Goal: Information Seeking & Learning: Learn about a topic

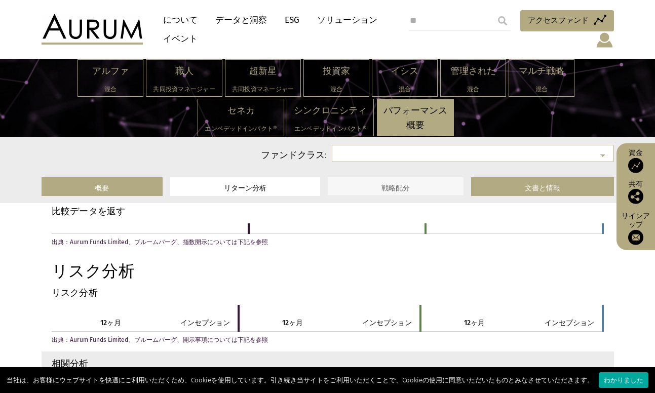
scroll to position [945, 0]
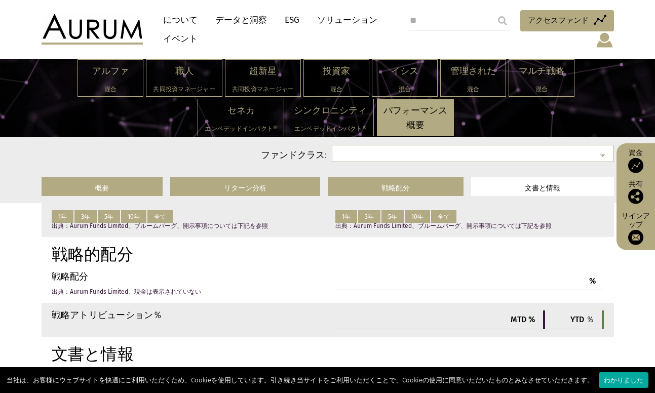
drag, startPoint x: 226, startPoint y: 16, endPoint x: 226, endPoint y: 22, distance: 6.1
click at [226, 17] on font "データと洞察" at bounding box center [241, 20] width 52 height 11
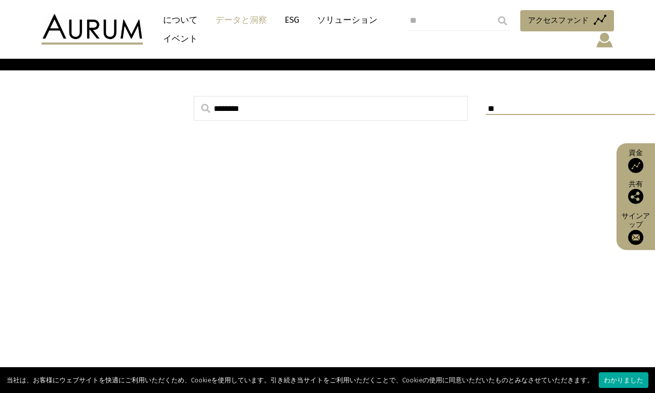
scroll to position [354, 0]
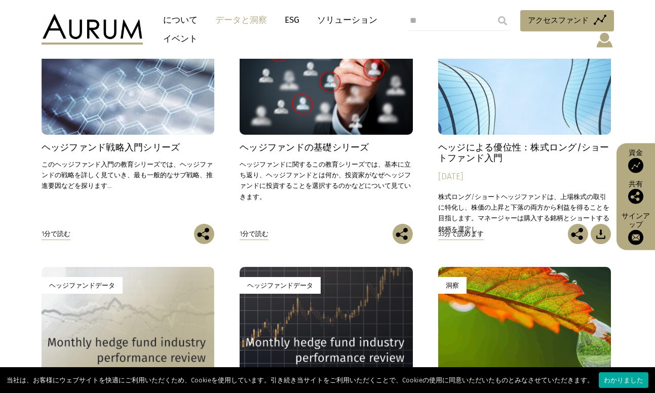
click at [83, 96] on div "洞察" at bounding box center [128, 80] width 173 height 108
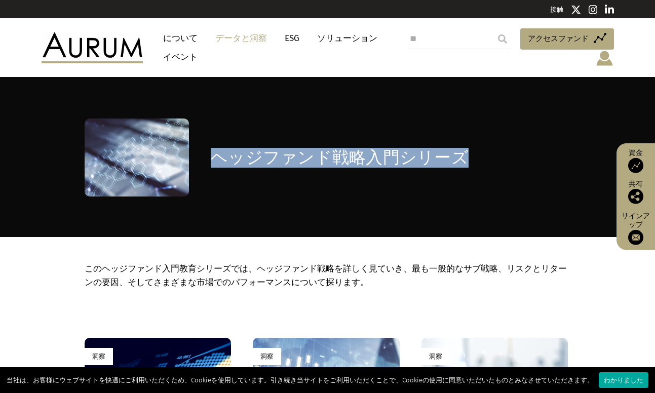
drag, startPoint x: 201, startPoint y: 159, endPoint x: 493, endPoint y: 145, distance: 293.0
click at [474, 157] on div "ヘッジファンド戦略入門シリーズ" at bounding box center [328, 157] width 486 height 78
copy div "ヘッジファンド戦略入門シリーズ"
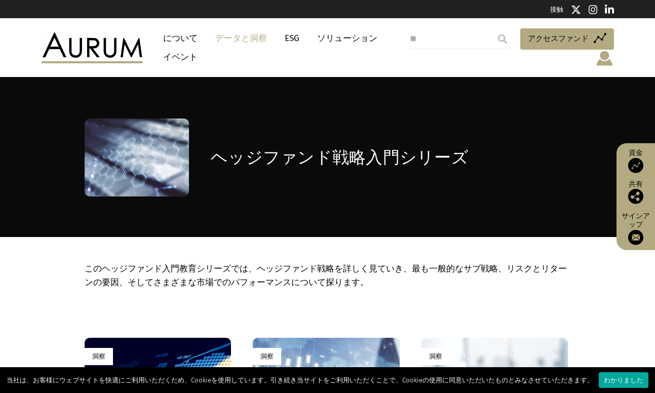
click at [297, 188] on div "ヘッジファンド戦略入門シリーズ" at bounding box center [328, 157] width 486 height 78
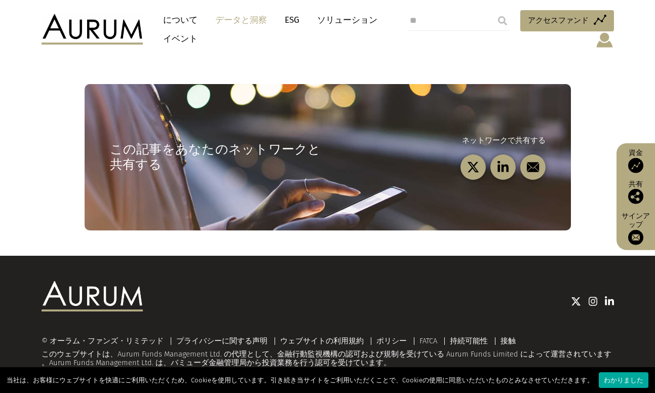
scroll to position [272, 0]
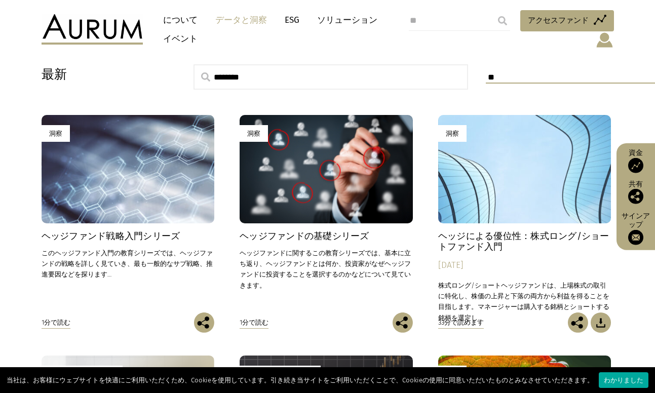
scroll to position [212, 0]
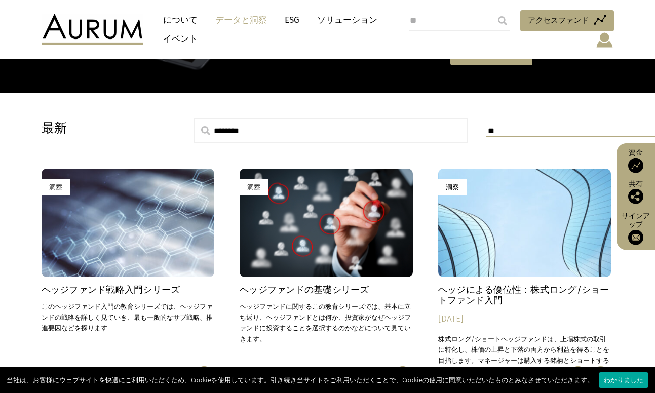
click at [349, 202] on div "洞察" at bounding box center [326, 223] width 173 height 108
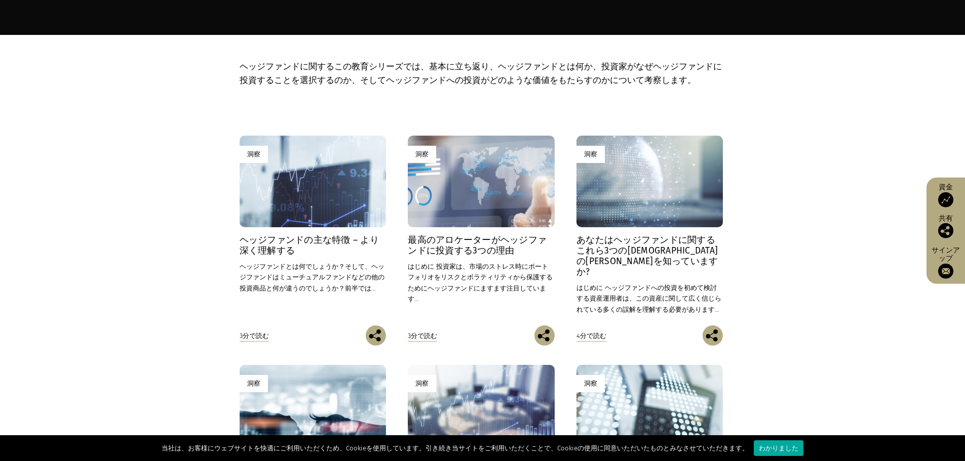
scroll to position [236, 0]
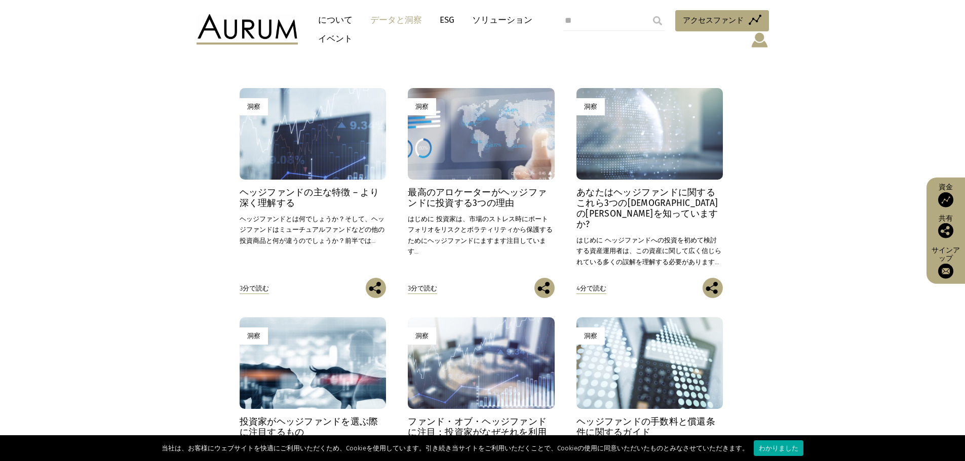
click at [333, 151] on div "洞察" at bounding box center [313, 134] width 146 height 92
click at [288, 188] on font "ヘッジファンドの主な特徴 – より深く理解する" at bounding box center [309, 197] width 139 height 21
click at [304, 189] on font "ヘッジファンドの主な特徴 – より深く理解する" at bounding box center [309, 197] width 139 height 21
click at [476, 201] on font "最高のアロケーターがヘッジファンドに投資する3つの理由" at bounding box center [477, 197] width 139 height 21
click at [652, 166] on div "洞察" at bounding box center [649, 134] width 146 height 92
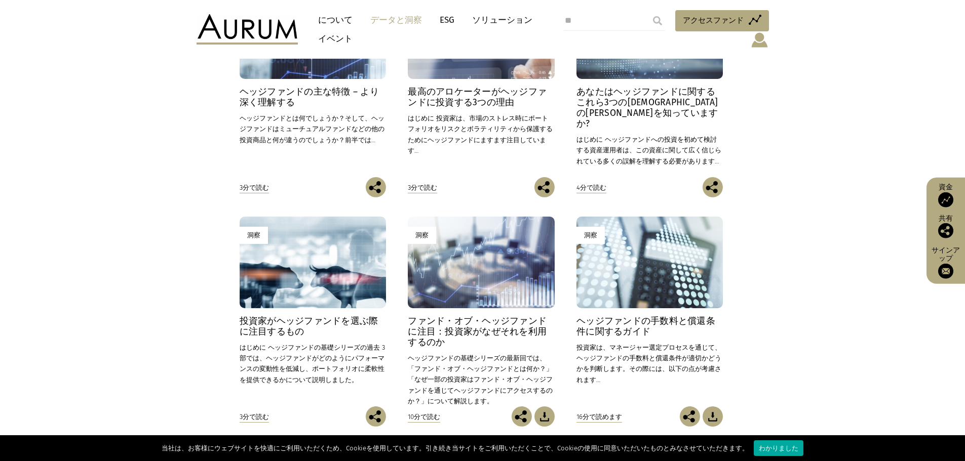
scroll to position [354, 0]
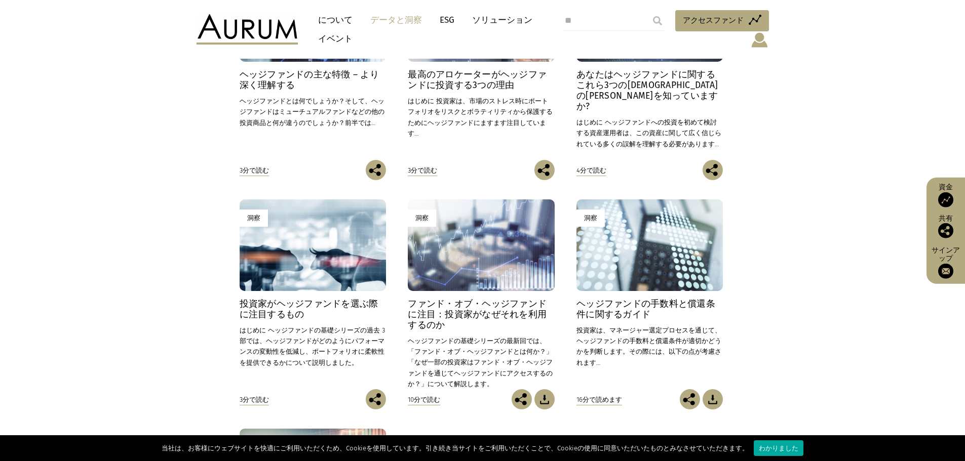
click at [308, 302] on font "投資家がヘッジファンドを選ぶ際に注目するもの" at bounding box center [309, 309] width 139 height 21
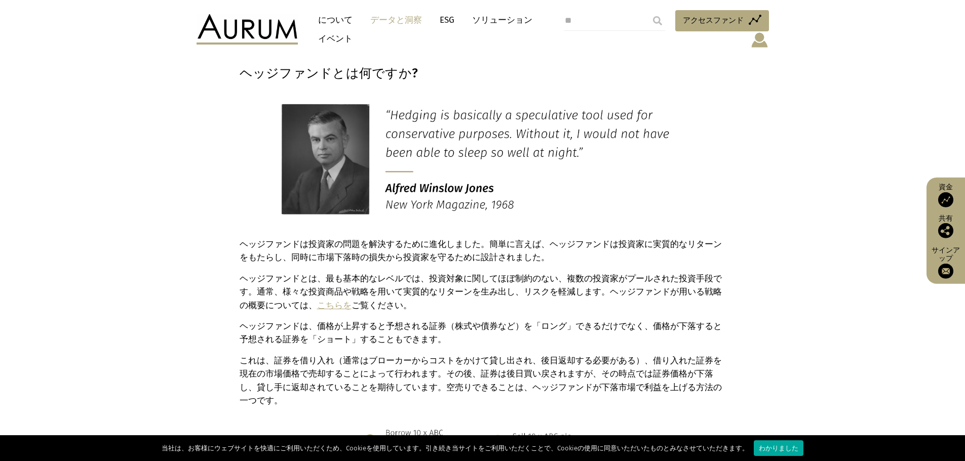
scroll to position [354, 0]
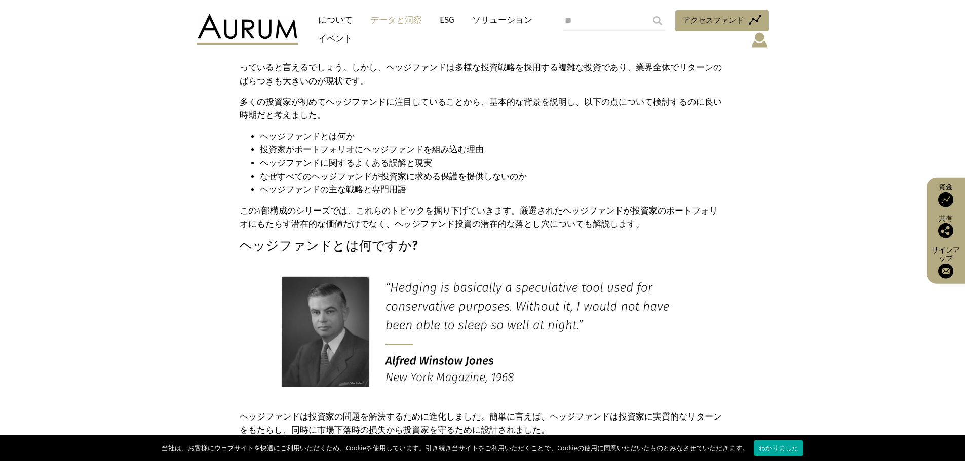
click at [619, 209] on p "この 4部構成のシリーズでは、これらのトピックを掘り下げていきます。 厳選された ヘッジファンドが投資家のポートフォリオにもたらす潜在的な価値だけでなく、ヘッ…" at bounding box center [482, 218] width 484 height 27
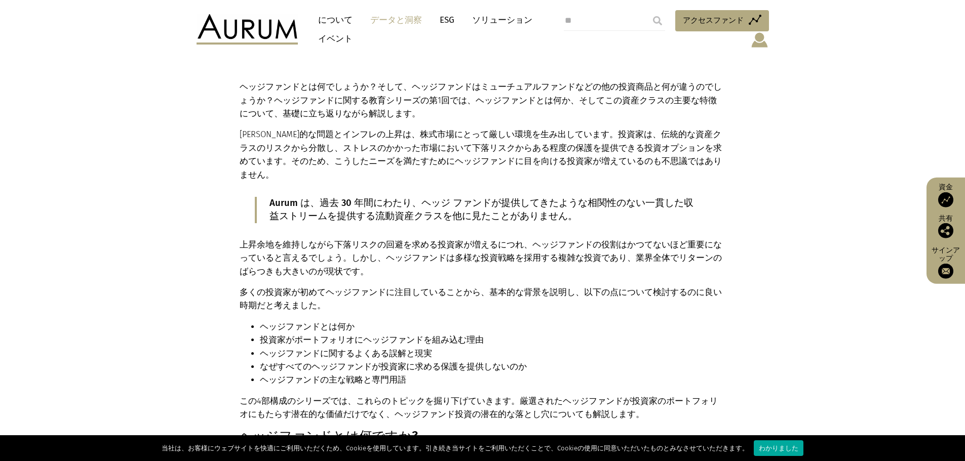
scroll to position [118, 0]
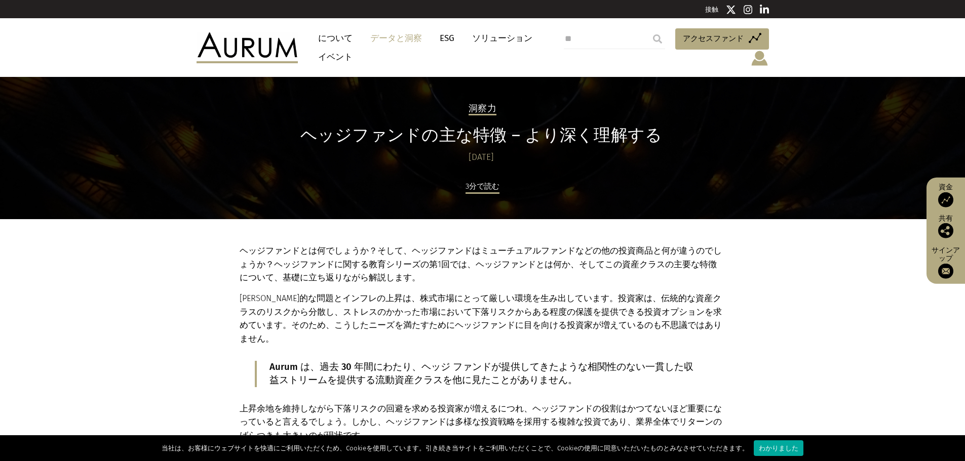
click at [594, 261] on font "ヘッジファンドとは何でしょうか？そして、ヘッジファンドはミューチュアルファンドなどの他の投資商品と何が違うのでしょうか？ヘッジファンドに関する教育シリーズの第…" at bounding box center [481, 264] width 482 height 36
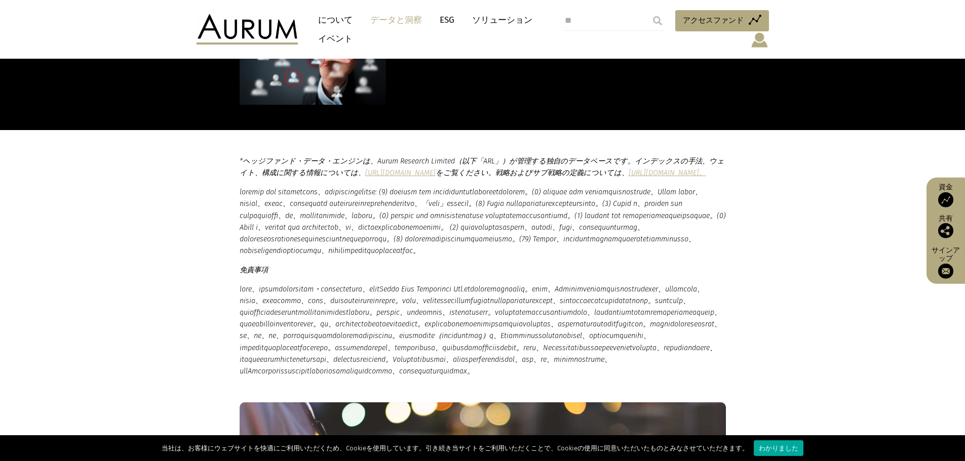
scroll to position [2836, 0]
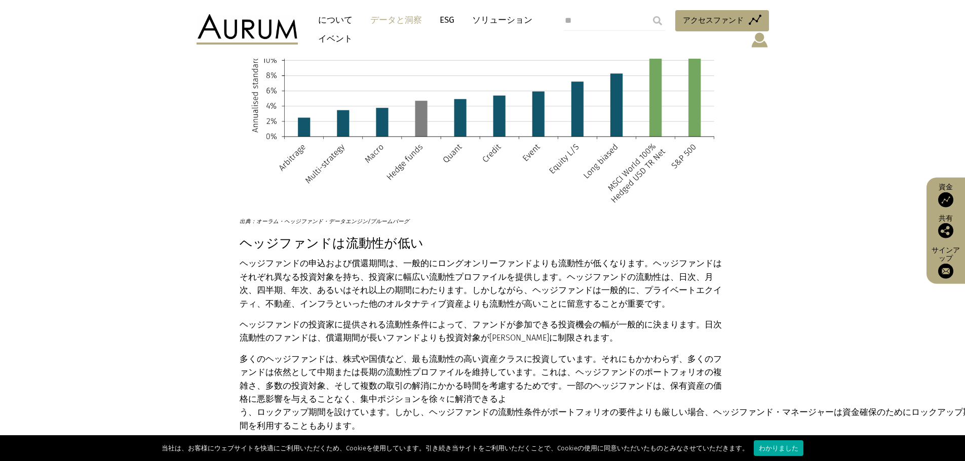
scroll to position [472, 0]
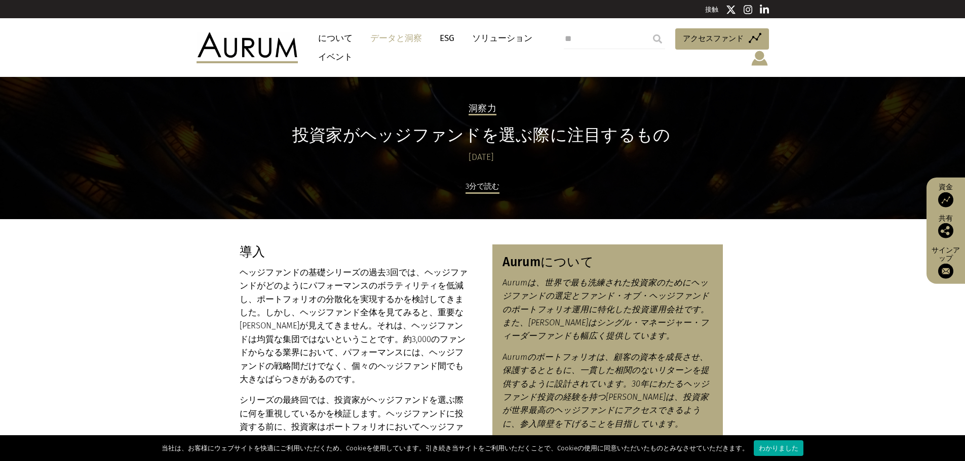
click at [398, 299] on font "ヘッジファンドの基礎シリーズの過去3回では、ヘッジファンドがどのようにパフォーマンスのボラティリティを低減し、ポートフォリオの分散化を実現するかを検討してきま…" at bounding box center [354, 326] width 228 height 116
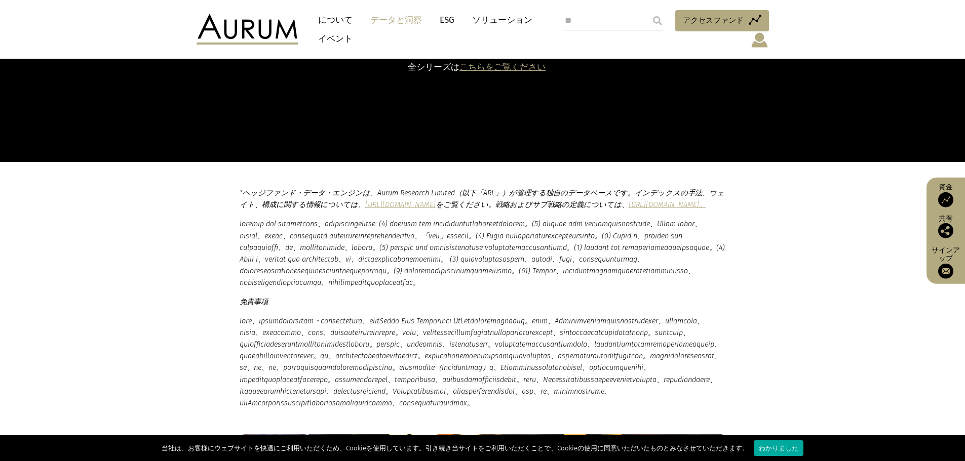
scroll to position [2599, 0]
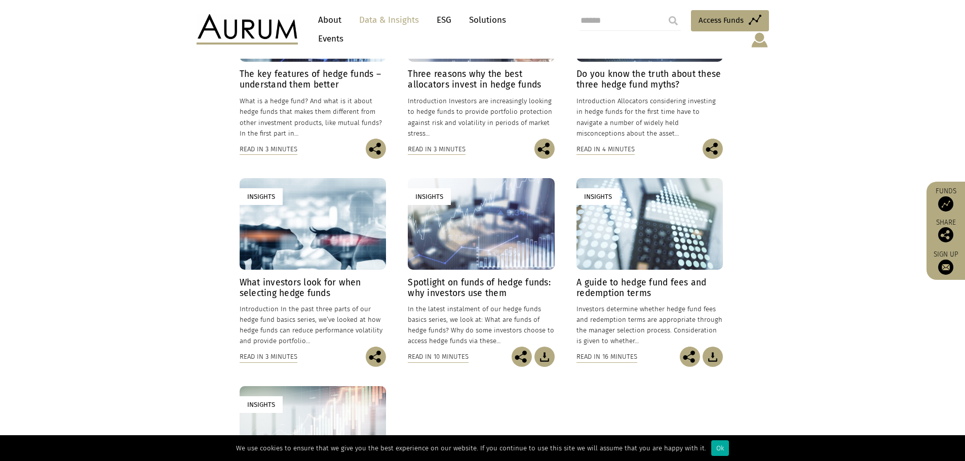
scroll to position [354, 0]
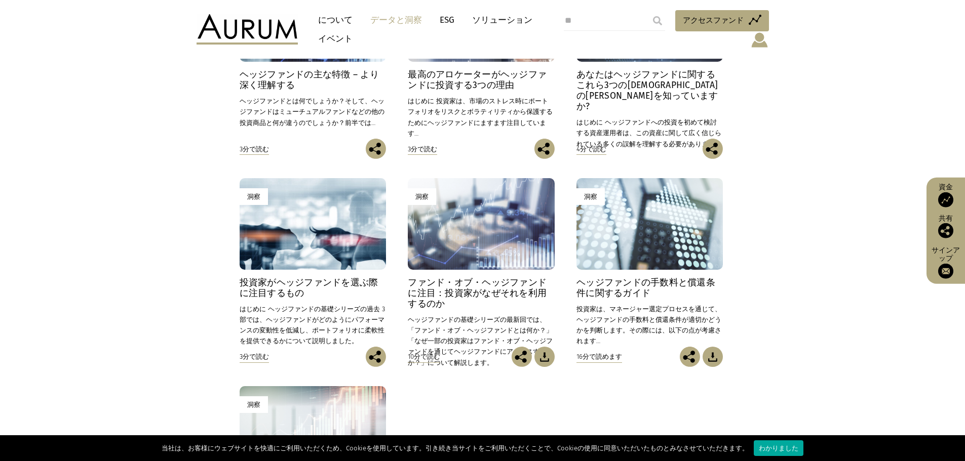
click at [482, 292] on font "ファンド・オブ・ヘッジファンドに注目：投資家がなぜそれを利用するのか" at bounding box center [477, 294] width 139 height 32
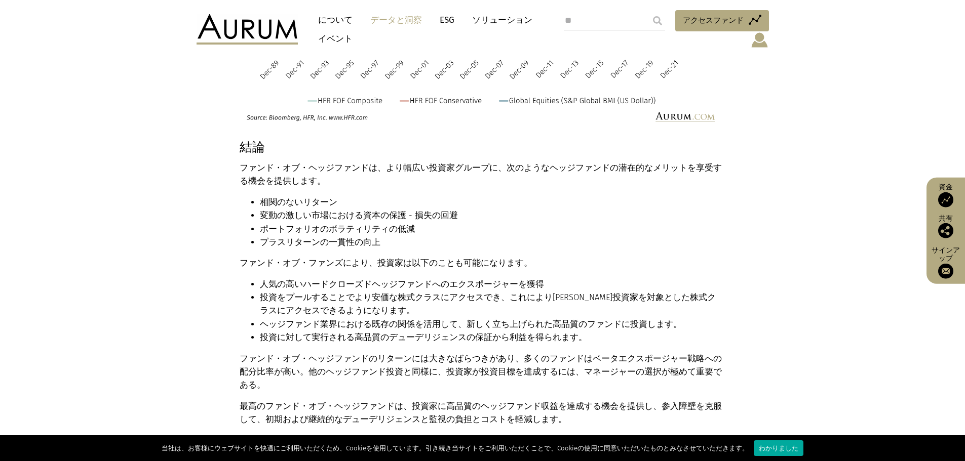
scroll to position [4963, 0]
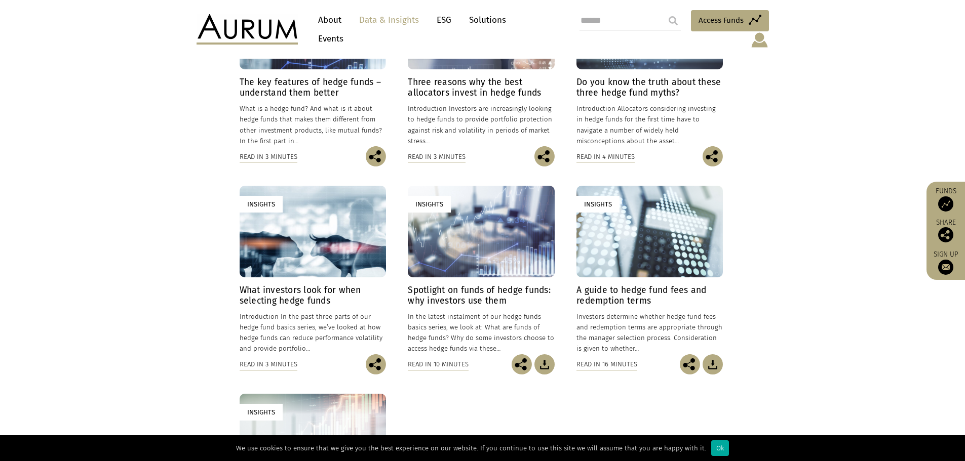
scroll to position [354, 0]
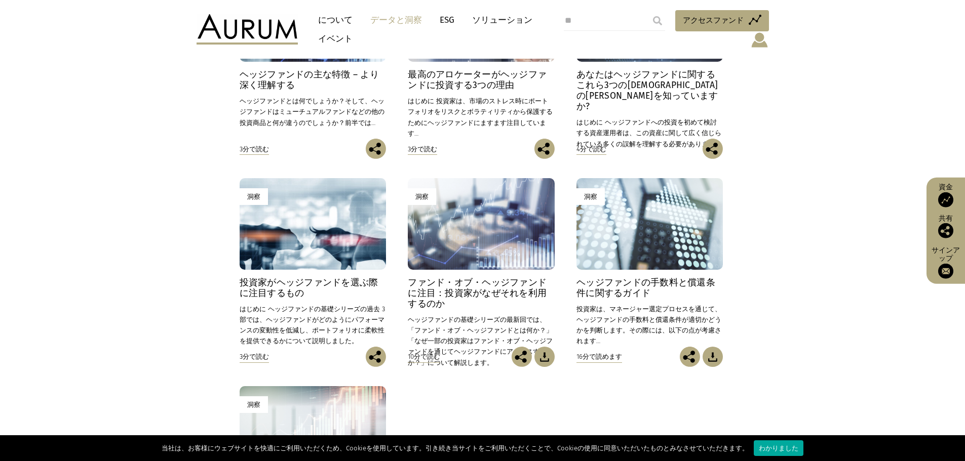
click at [634, 284] on font "ヘッジファンドの手数料と償還条件に関するガイド" at bounding box center [645, 288] width 139 height 21
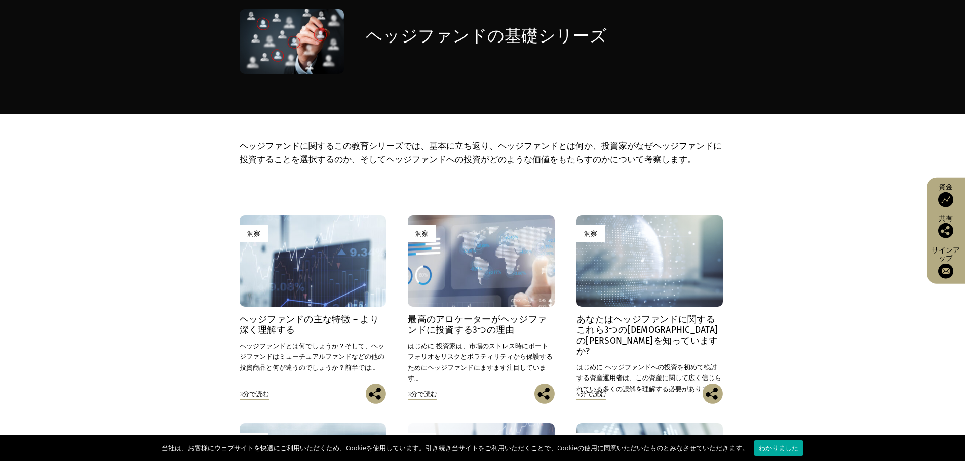
scroll to position [0, 0]
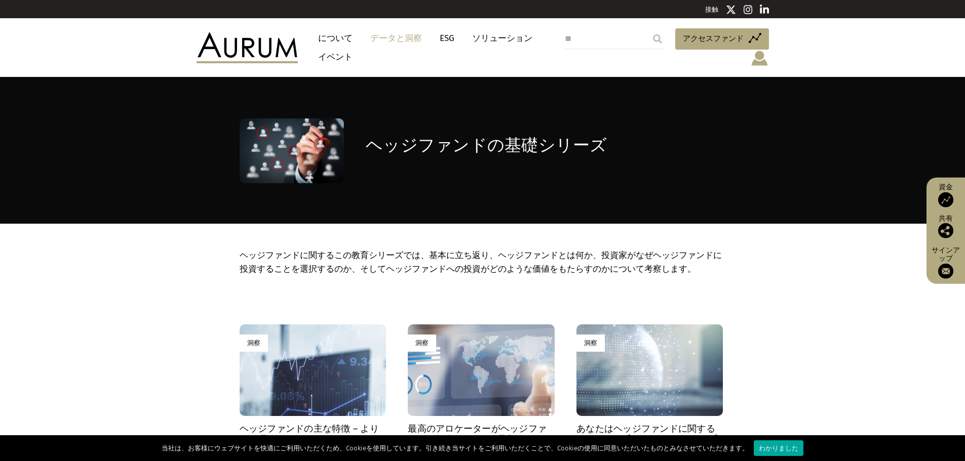
drag, startPoint x: 302, startPoint y: 351, endPoint x: 307, endPoint y: 353, distance: 5.8
click at [302, 352] on div "洞察" at bounding box center [313, 371] width 146 height 92
click at [463, 362] on div "洞察" at bounding box center [481, 371] width 146 height 92
click at [640, 373] on div "洞察" at bounding box center [649, 371] width 146 height 92
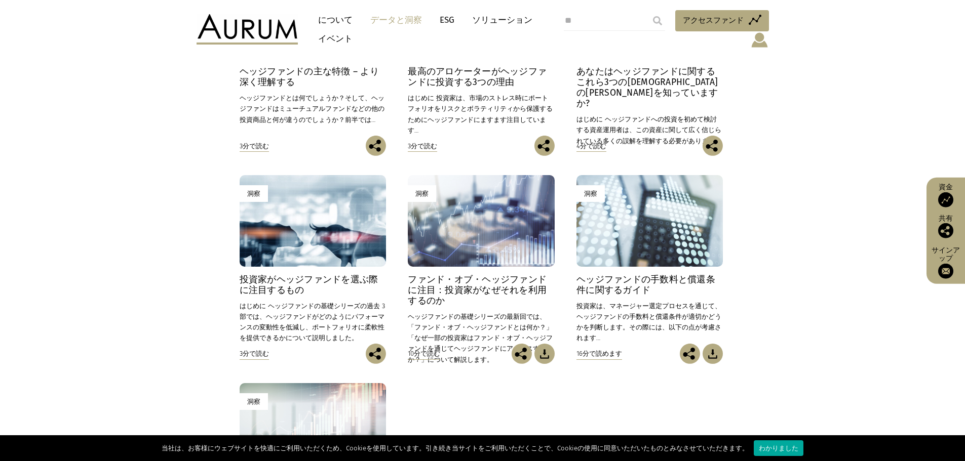
scroll to position [472, 0]
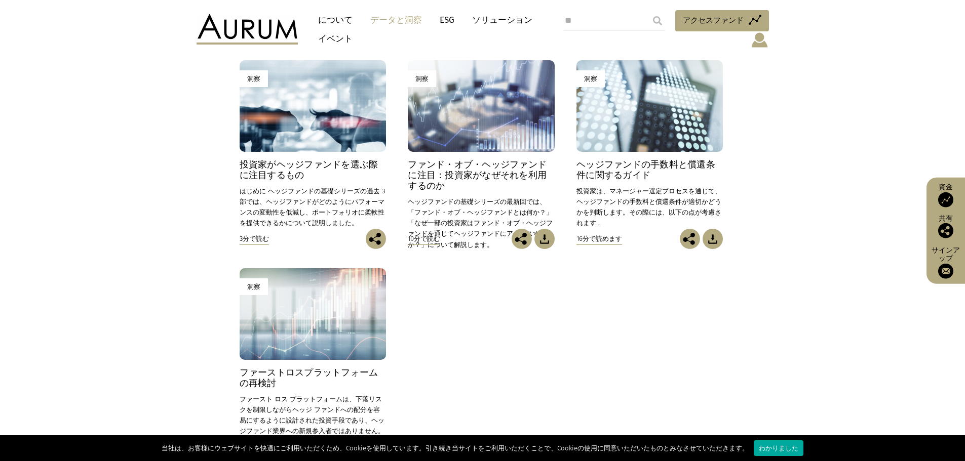
click at [301, 120] on div "洞察" at bounding box center [313, 106] width 146 height 92
click at [510, 108] on div "洞察" at bounding box center [481, 106] width 146 height 92
click at [667, 121] on div "洞察" at bounding box center [649, 106] width 146 height 92
click at [668, 111] on div "洞察" at bounding box center [649, 106] width 146 height 92
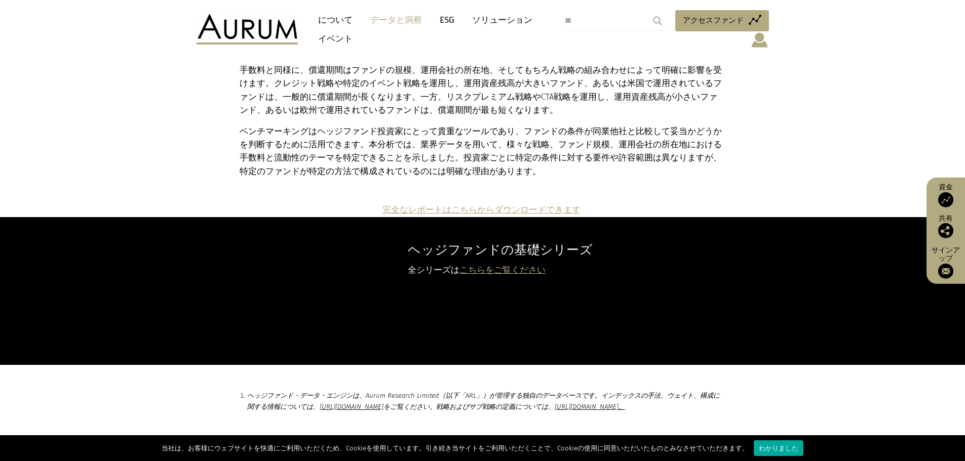
scroll to position [6617, 0]
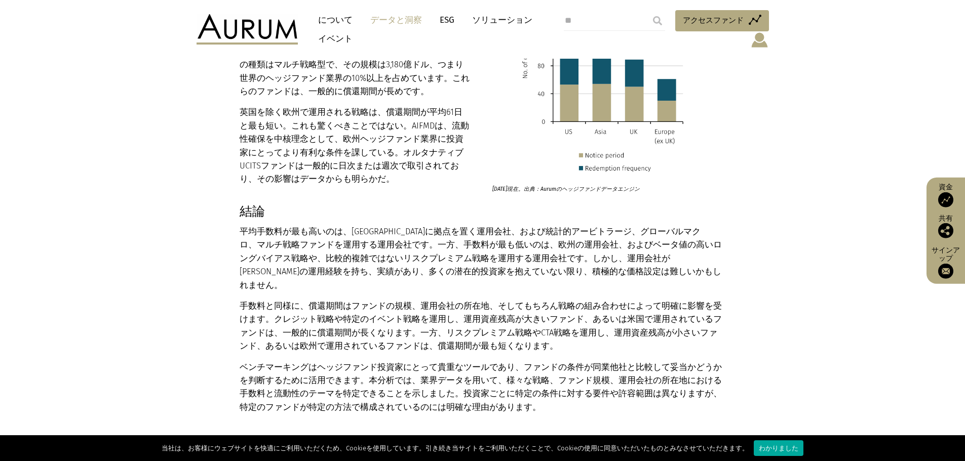
click at [530, 441] on font "完全なレポートはこちらからダウンロードできます" at bounding box center [481, 446] width 198 height 10
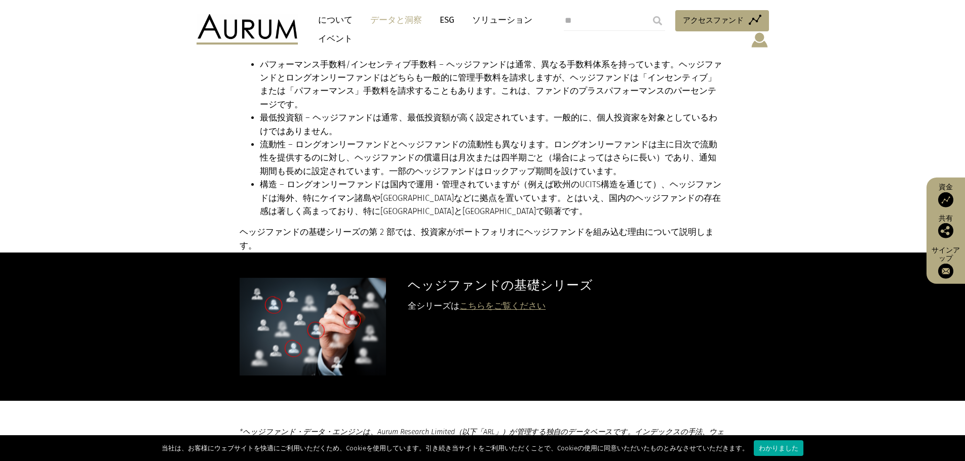
scroll to position [1300, 0]
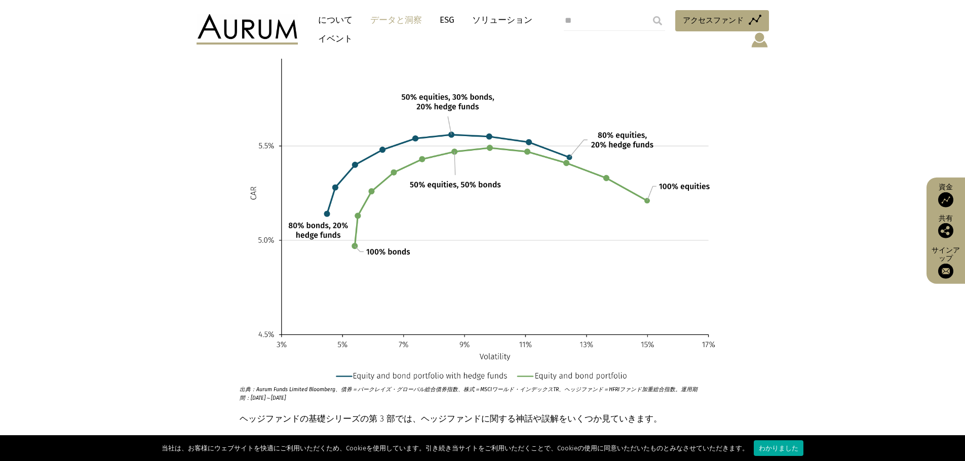
scroll to position [2481, 0]
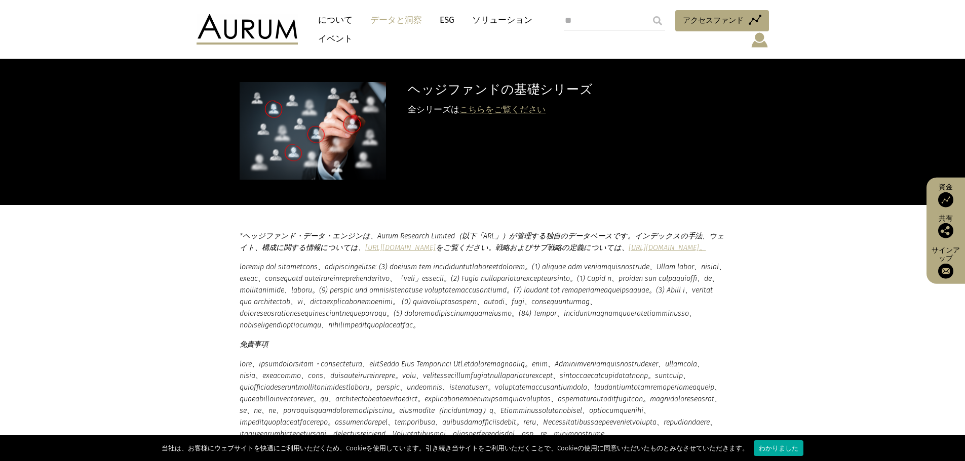
scroll to position [1300, 0]
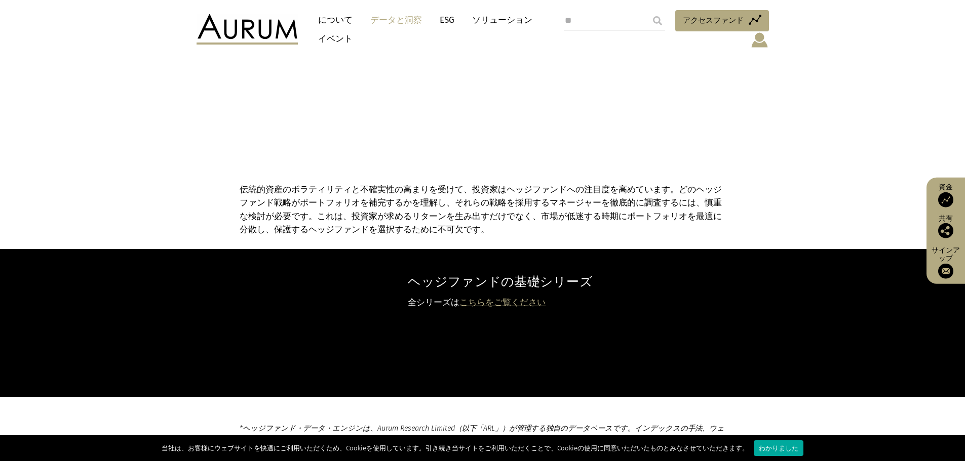
scroll to position [2718, 0]
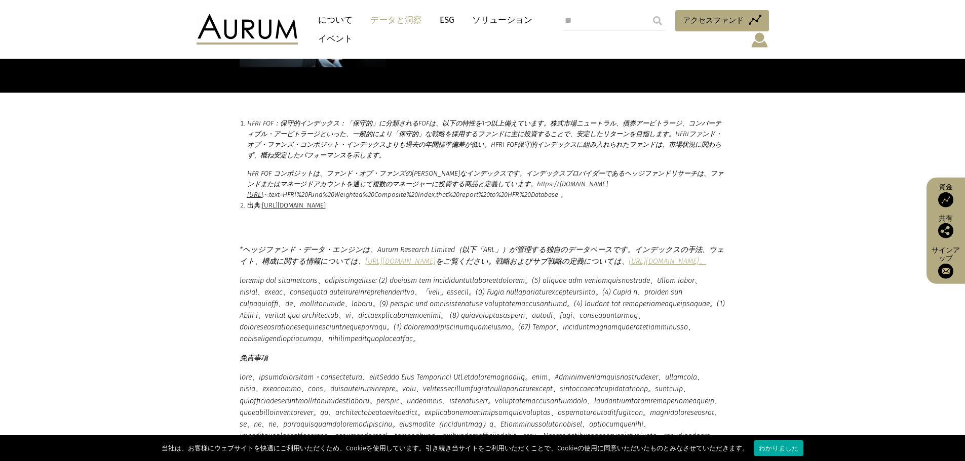
scroll to position [4950, 0]
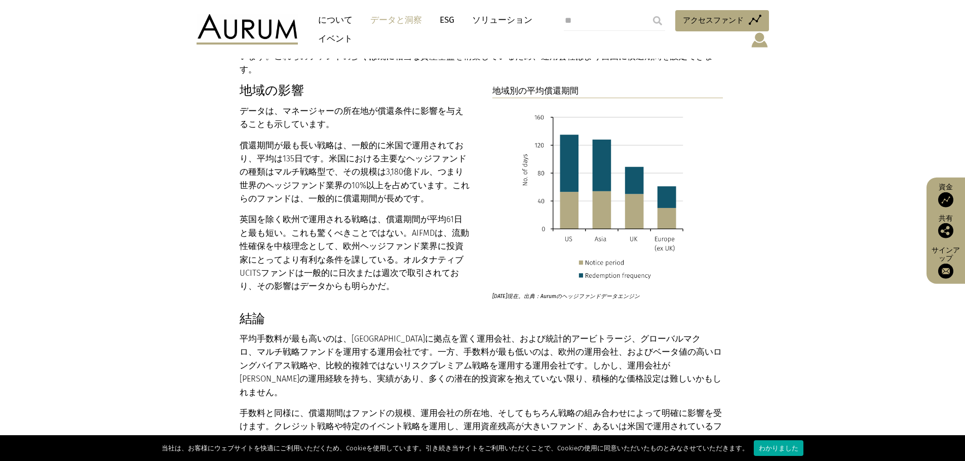
scroll to position [6735, 0]
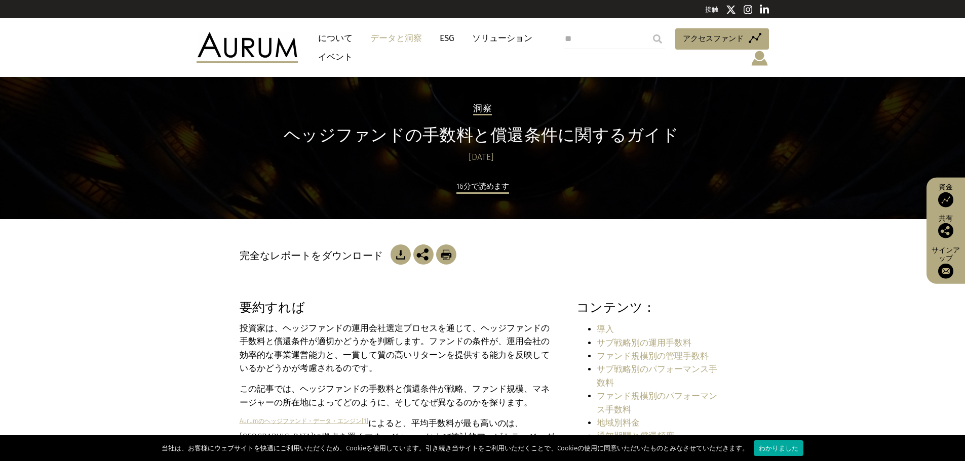
click at [567, 284] on div "完全なレポートをダウンロード" at bounding box center [483, 259] width 486 height 81
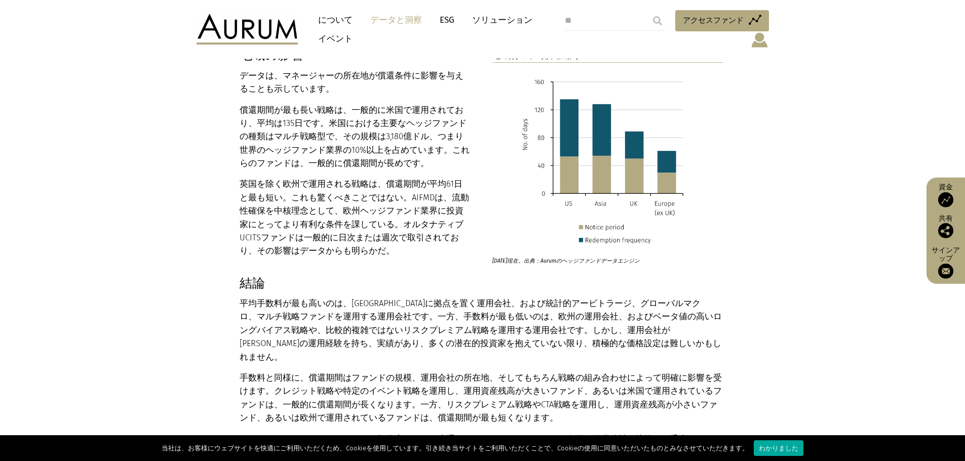
scroll to position [6525, 0]
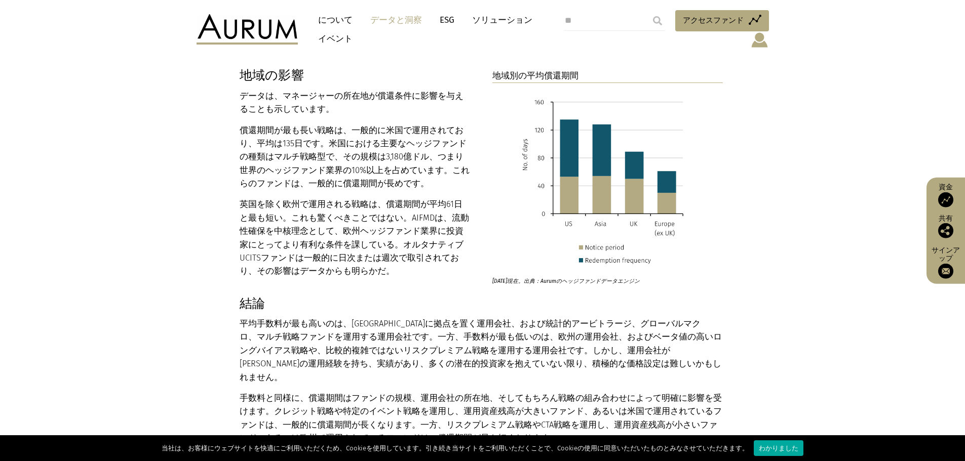
drag, startPoint x: 539, startPoint y: 263, endPoint x: 536, endPoint y: 259, distance: 5.4
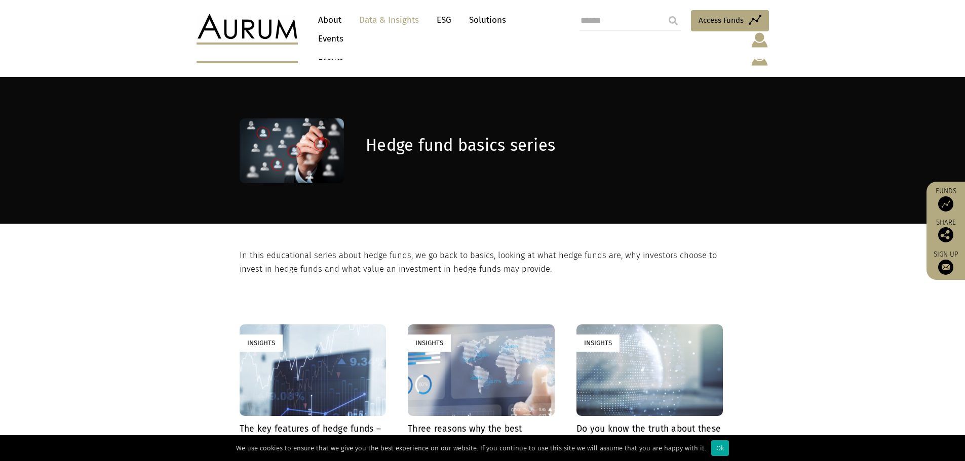
scroll to position [480, 0]
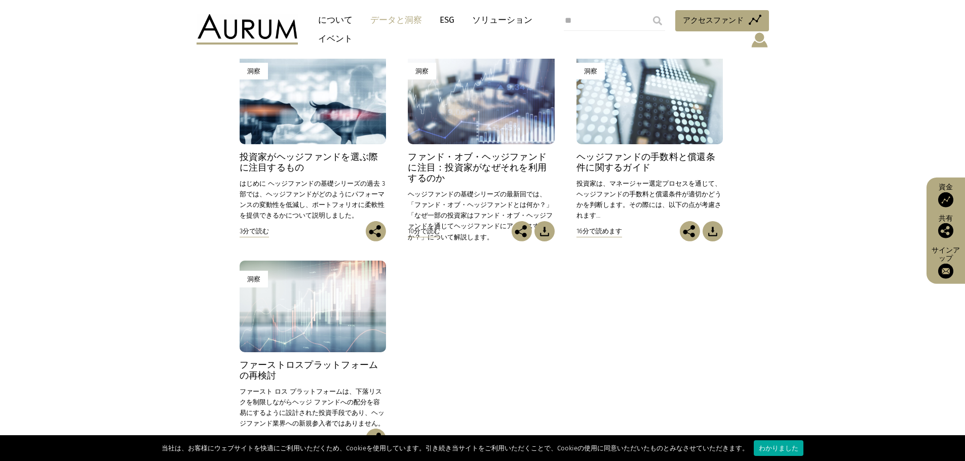
click at [296, 355] on link "洞察 ファーストロスプラットフォームの再検討 2018年11月15日 ファースト ロス プラットフォームは、下落リスクを制限しながらヘッジ ファンドへの配分を…" at bounding box center [313, 345] width 146 height 168
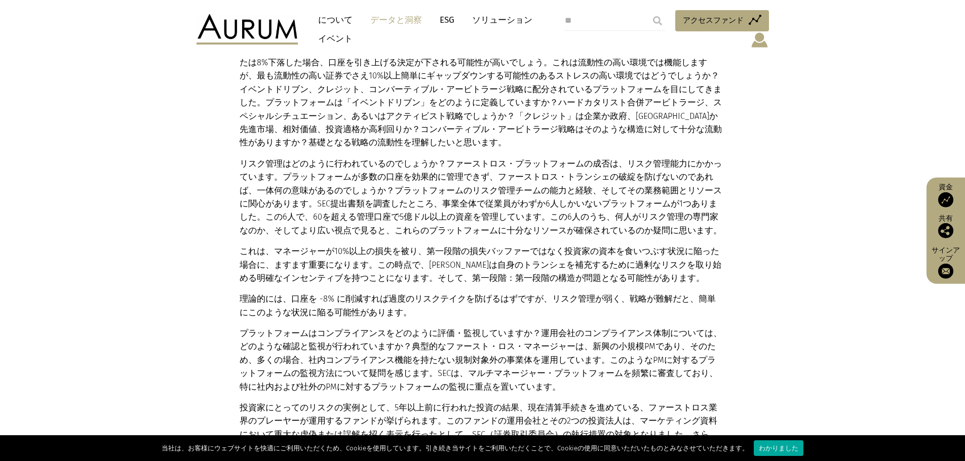
scroll to position [1654, 0]
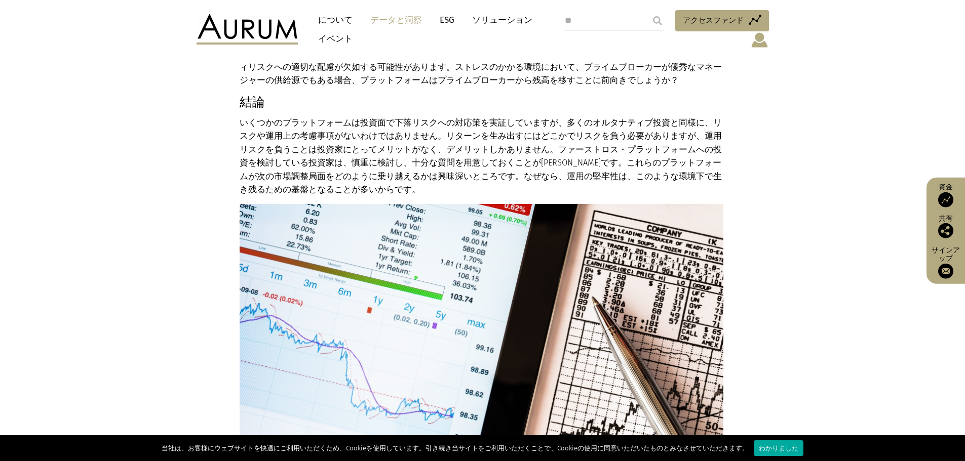
click at [643, 159] on font "いくつかのプラットフォームは投資面で下落リスクへの対応策を実証していますが、多くのオルタナティブ投資と同様に、リスクや運用上の考慮事項がないわけではありません…" at bounding box center [481, 143] width 482 height 50
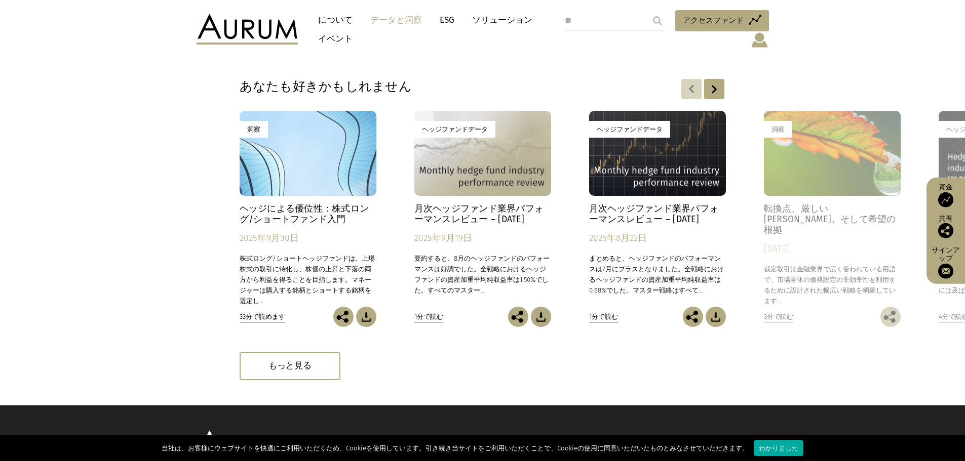
scroll to position [2426, 0]
